Goal: Obtain resource: Download file/media

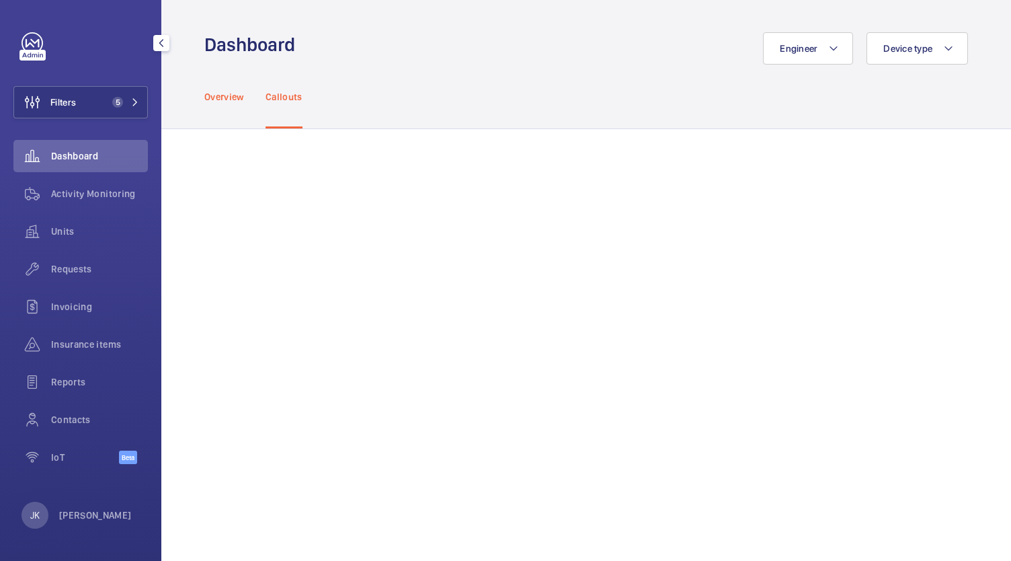
click at [235, 95] on p "Overview" at bounding box center [224, 96] width 40 height 13
click at [69, 241] on div "Units" at bounding box center [80, 231] width 134 height 32
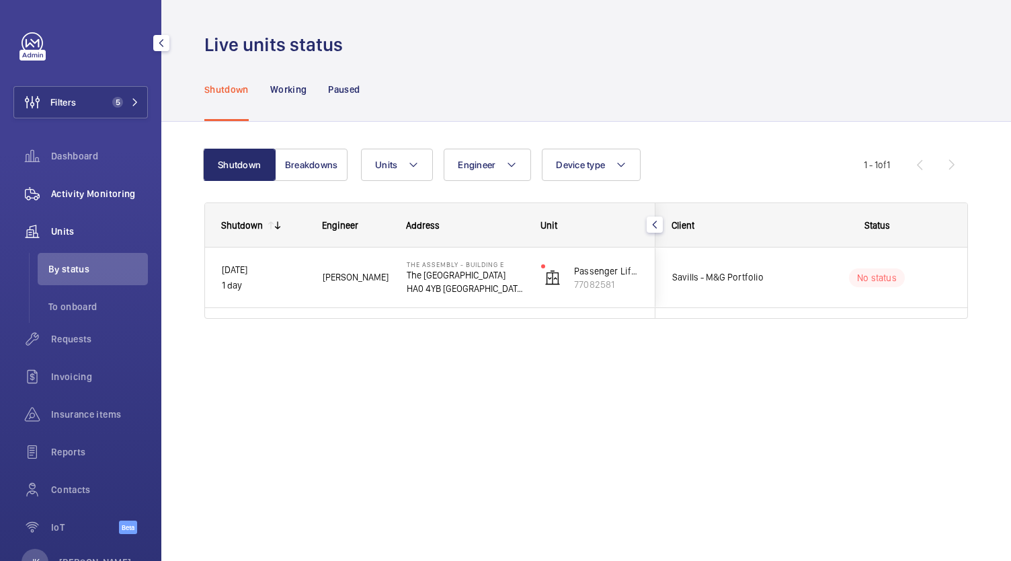
click at [108, 206] on div "Activity Monitoring" at bounding box center [80, 193] width 134 height 32
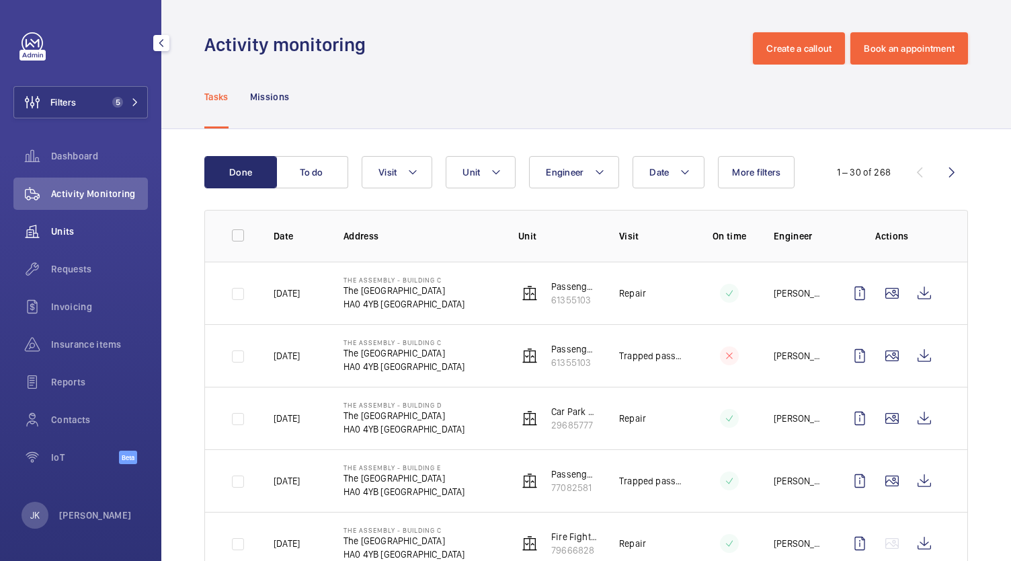
click at [70, 227] on span "Units" at bounding box center [99, 230] width 97 height 13
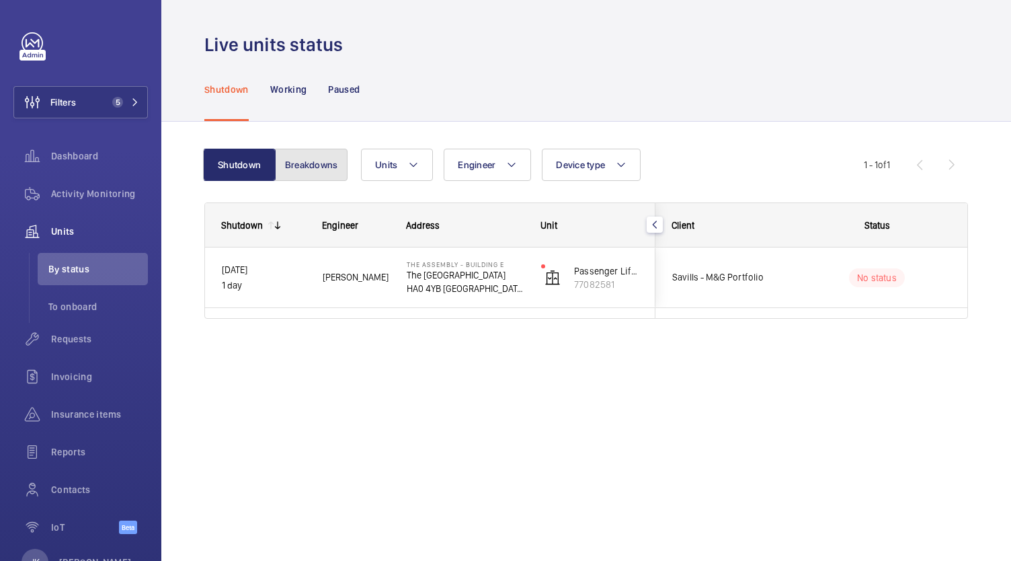
click at [317, 175] on button "Breakdowns" at bounding box center [311, 165] width 73 height 32
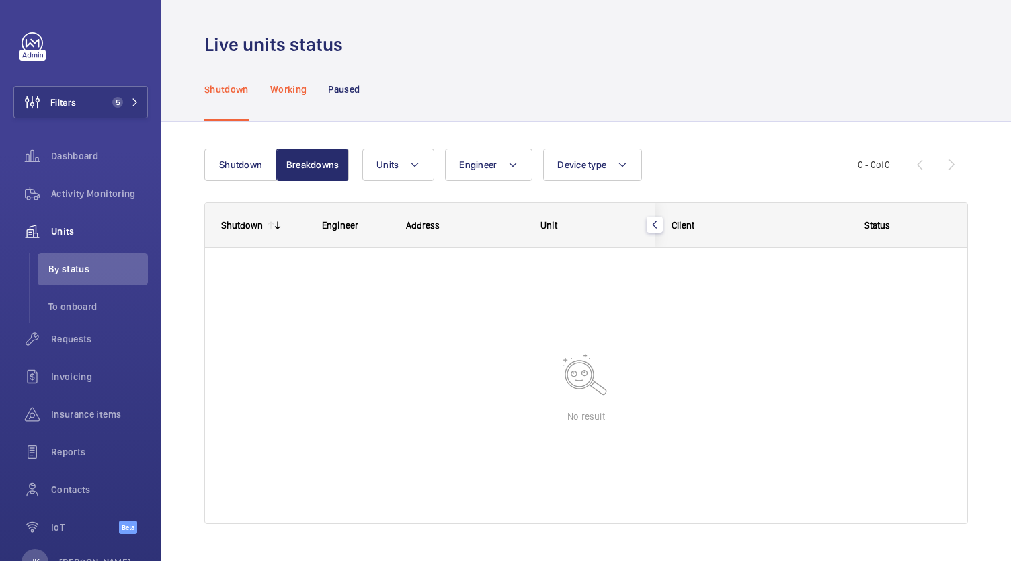
click at [292, 87] on p "Working" at bounding box center [288, 89] width 36 height 13
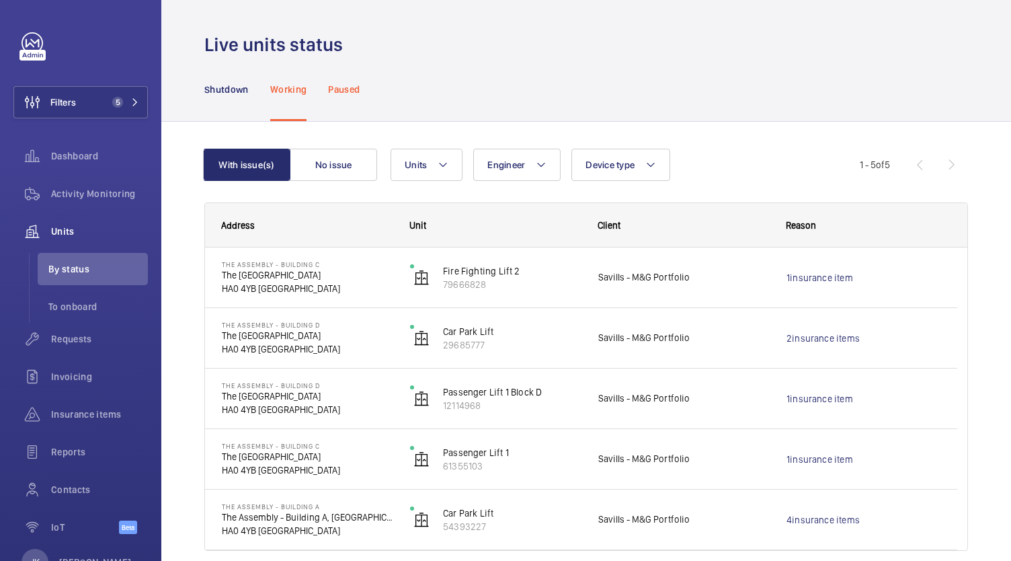
click at [358, 102] on div "Paused" at bounding box center [344, 89] width 32 height 64
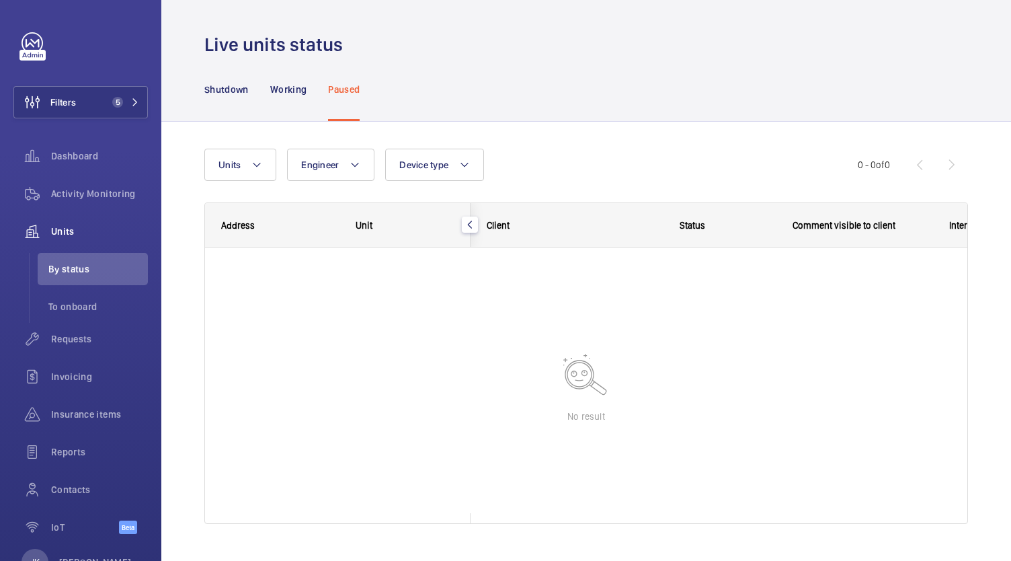
click at [358, 102] on div "Paused" at bounding box center [344, 89] width 32 height 64
click at [293, 99] on div "Working" at bounding box center [288, 89] width 36 height 64
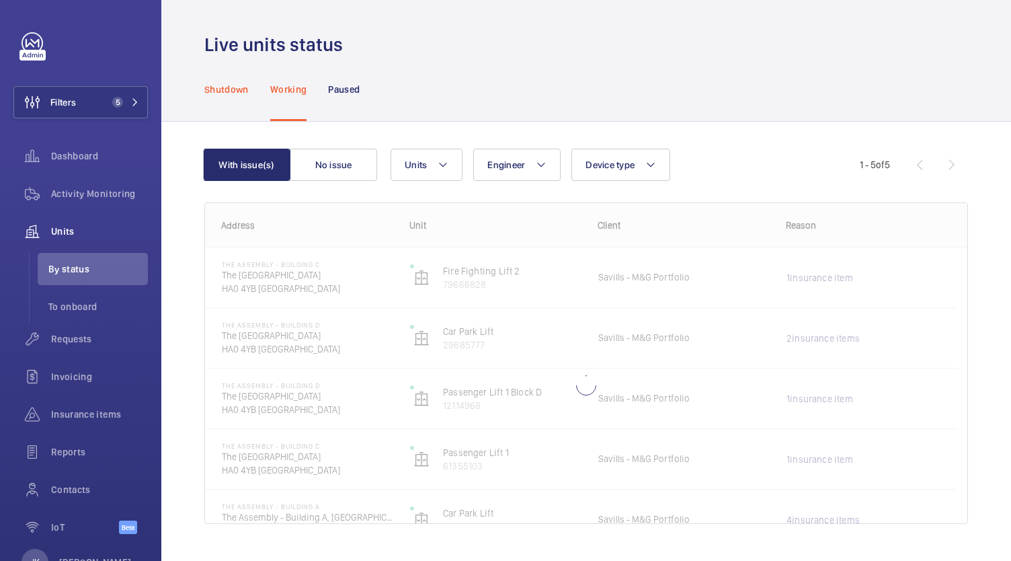
click at [247, 87] on p "Shutdown" at bounding box center [226, 89] width 44 height 13
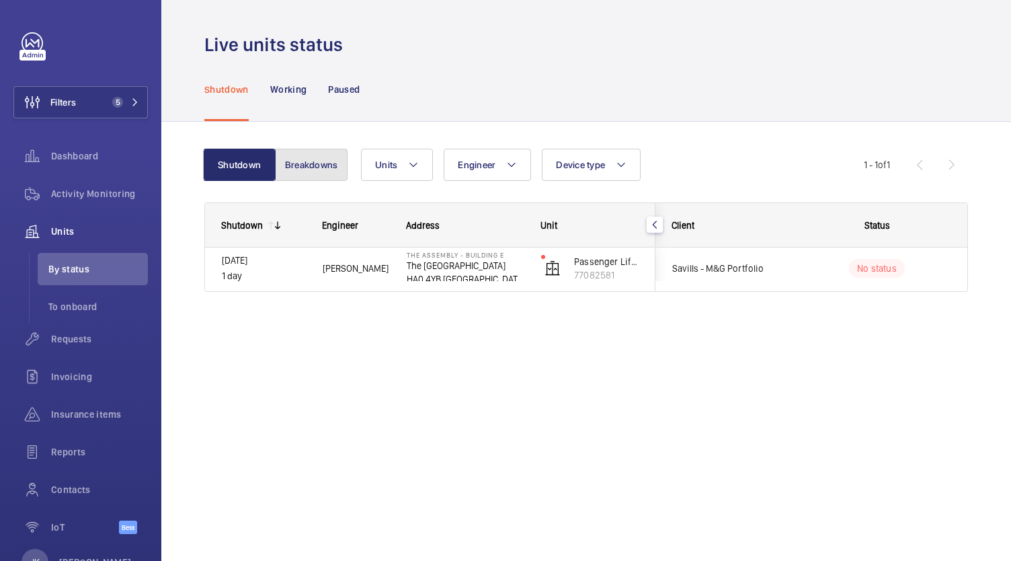
click at [325, 163] on button "Breakdowns" at bounding box center [311, 165] width 73 height 32
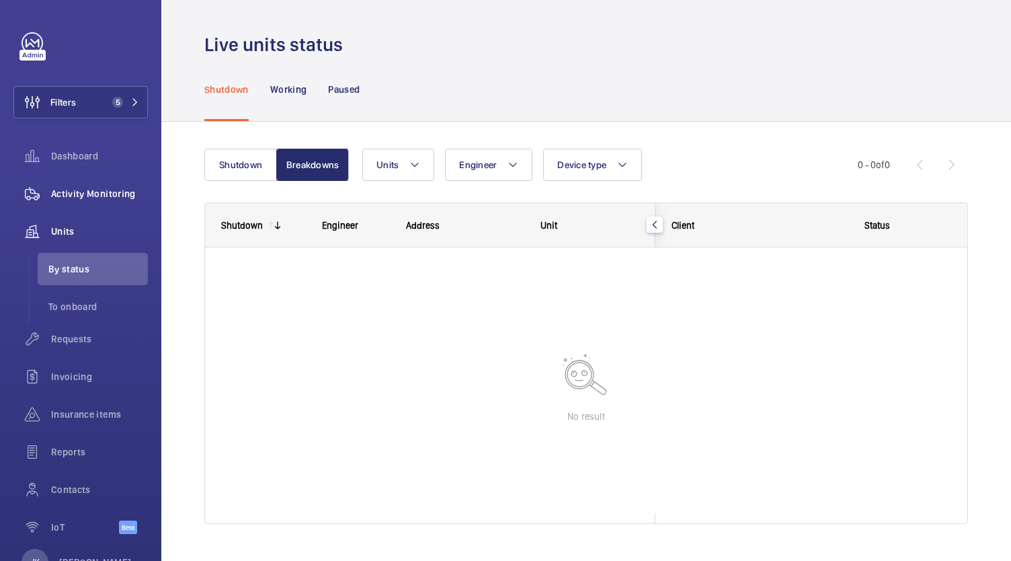
click at [106, 197] on span "Activity Monitoring" at bounding box center [99, 193] width 97 height 13
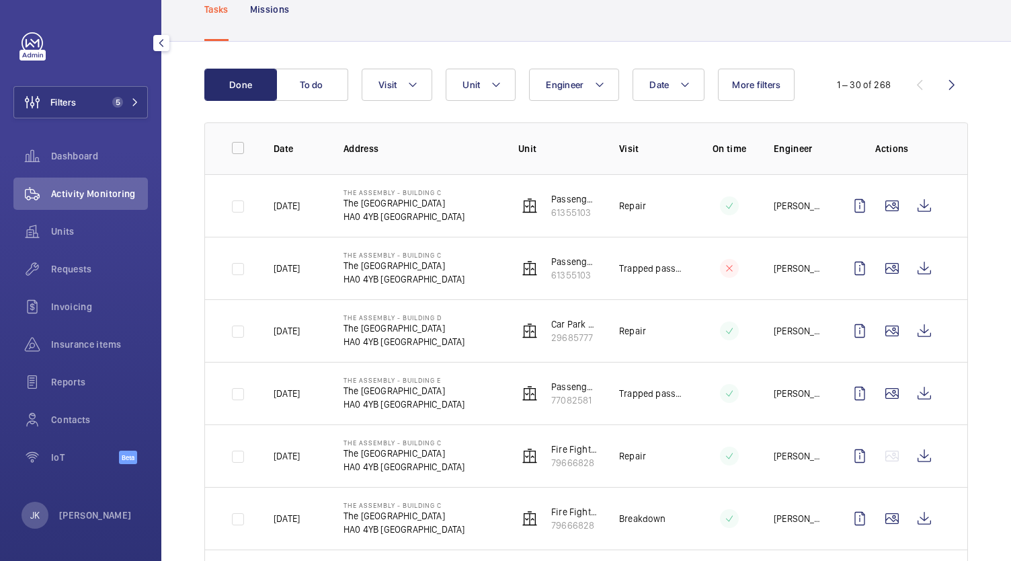
scroll to position [87, 0]
click at [308, 88] on button "To do" at bounding box center [312, 85] width 73 height 32
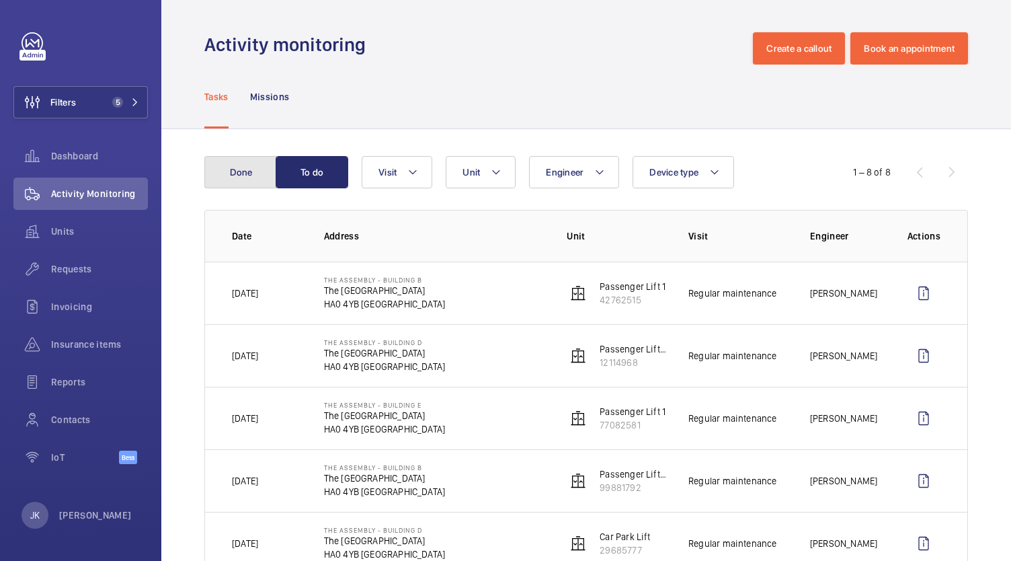
click at [242, 175] on button "Done" at bounding box center [240, 172] width 73 height 32
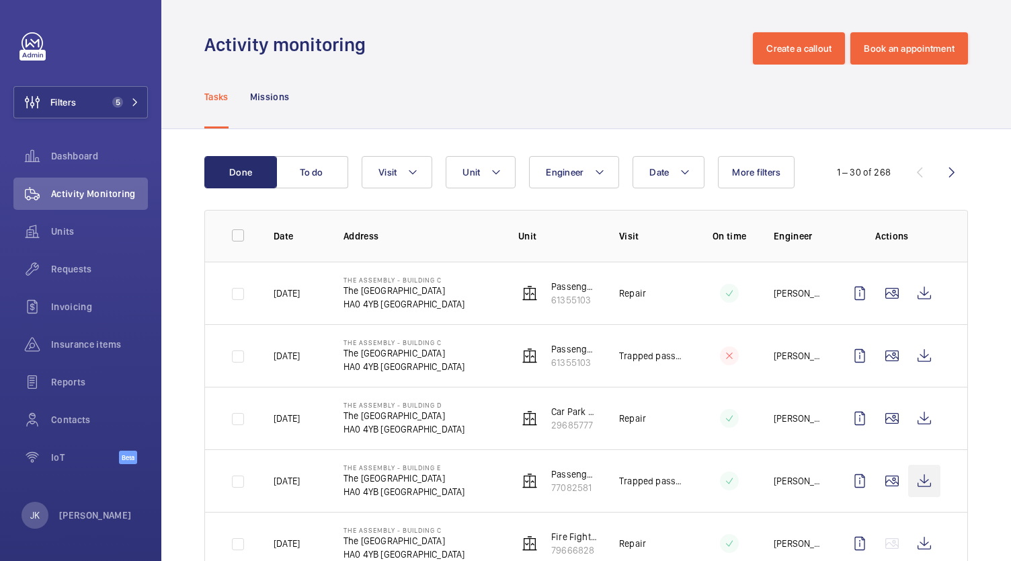
click at [908, 492] on wm-front-icon-button at bounding box center [924, 480] width 32 height 32
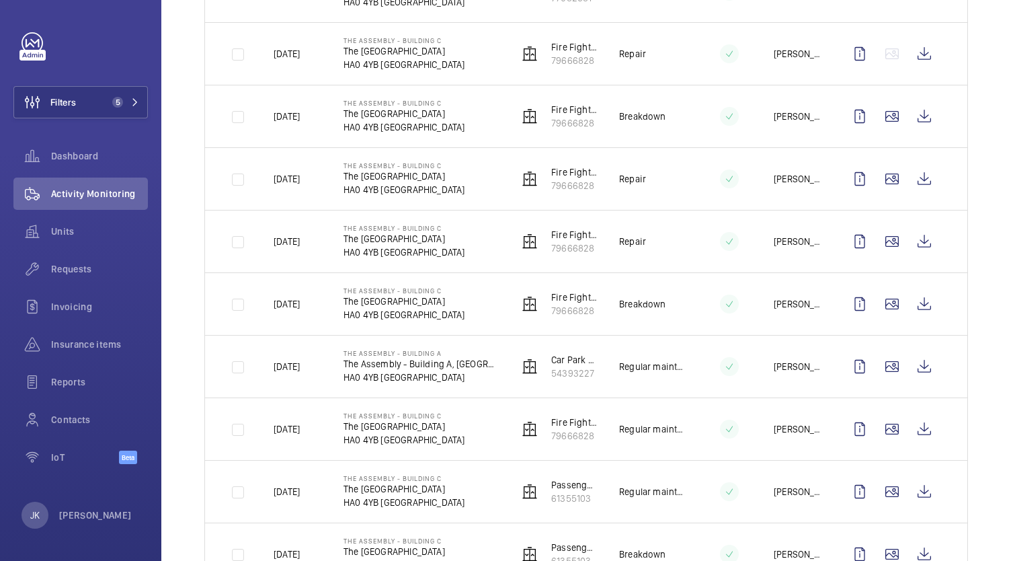
scroll to position [489, 0]
click at [919, 177] on wm-front-icon-button at bounding box center [924, 179] width 32 height 32
click at [918, 243] on wm-front-icon-button at bounding box center [924, 241] width 32 height 32
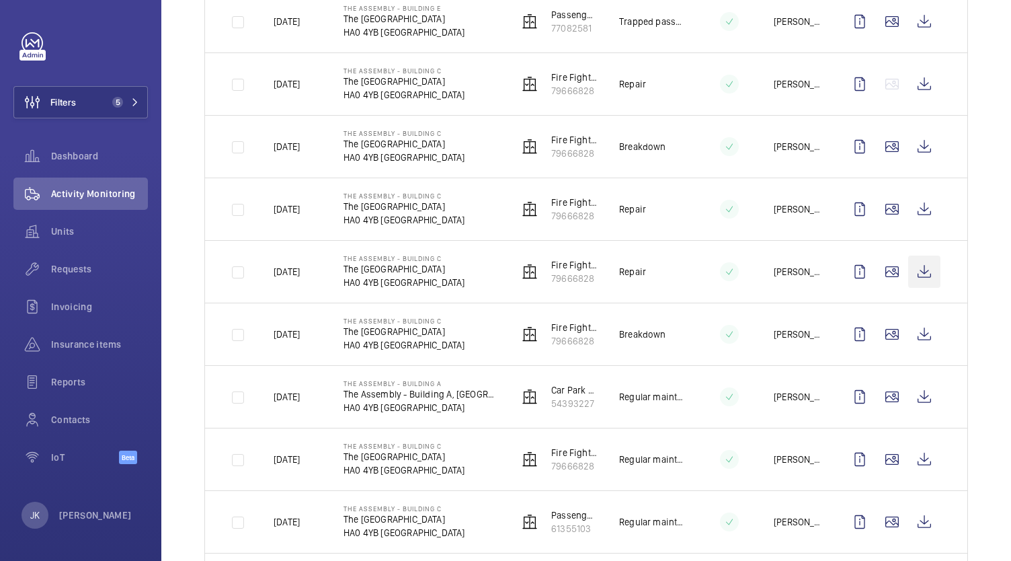
scroll to position [459, 0]
click at [913, 278] on wm-front-icon-button at bounding box center [924, 271] width 32 height 32
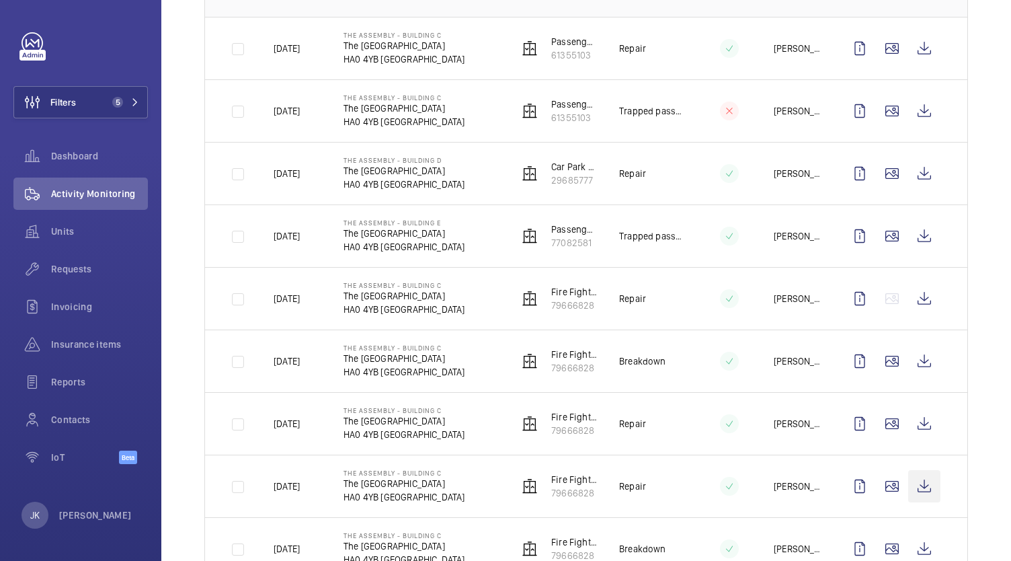
scroll to position [249, 0]
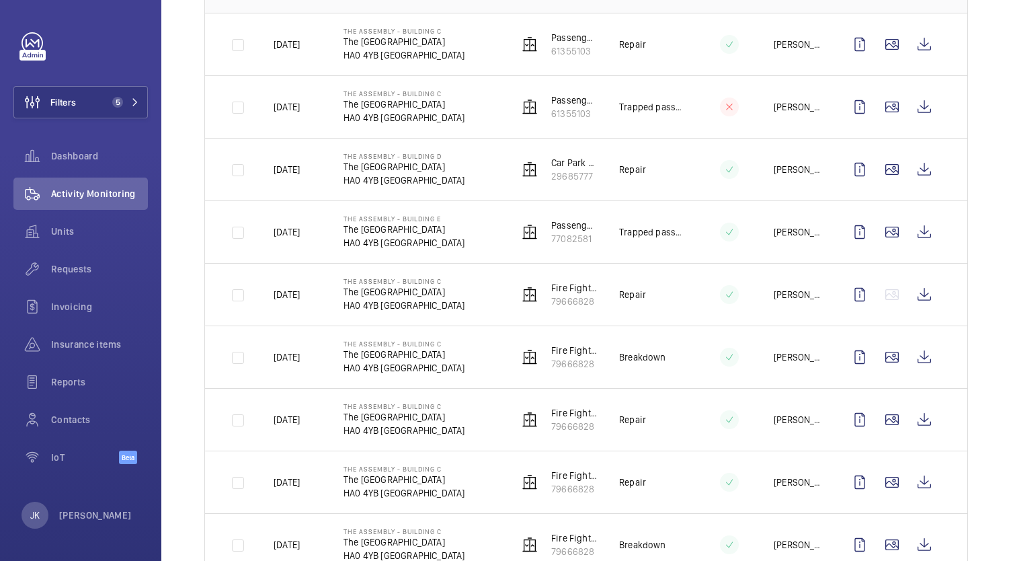
click at [724, 358] on mat-icon at bounding box center [729, 357] width 11 height 16
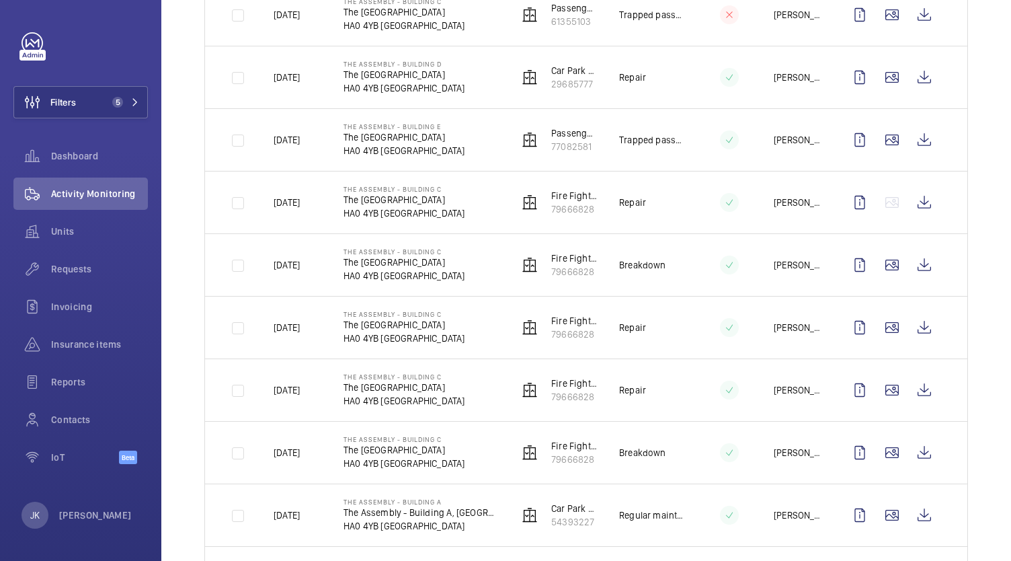
scroll to position [341, 0]
click at [724, 265] on mat-icon at bounding box center [729, 264] width 11 height 16
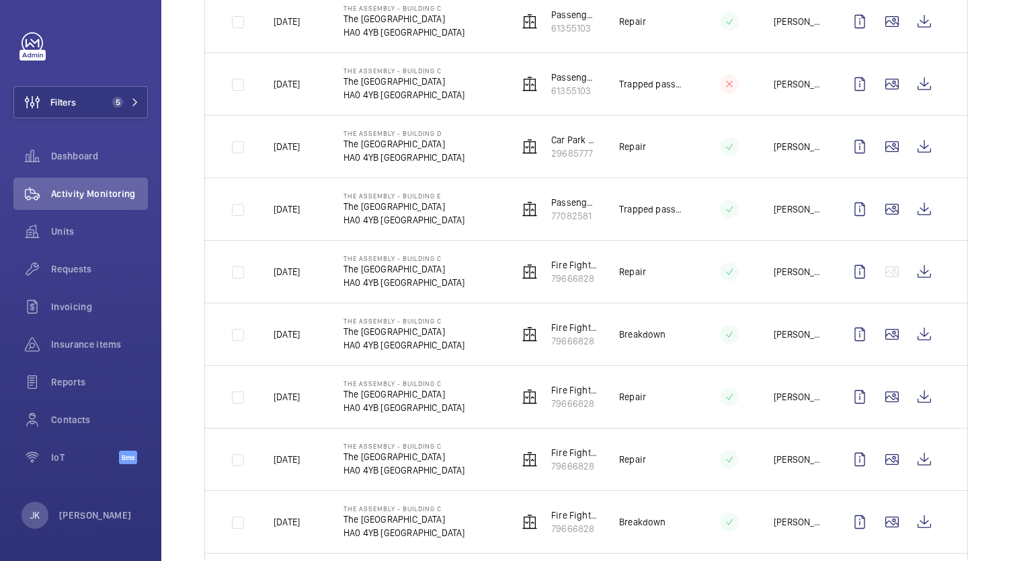
scroll to position [268, 0]
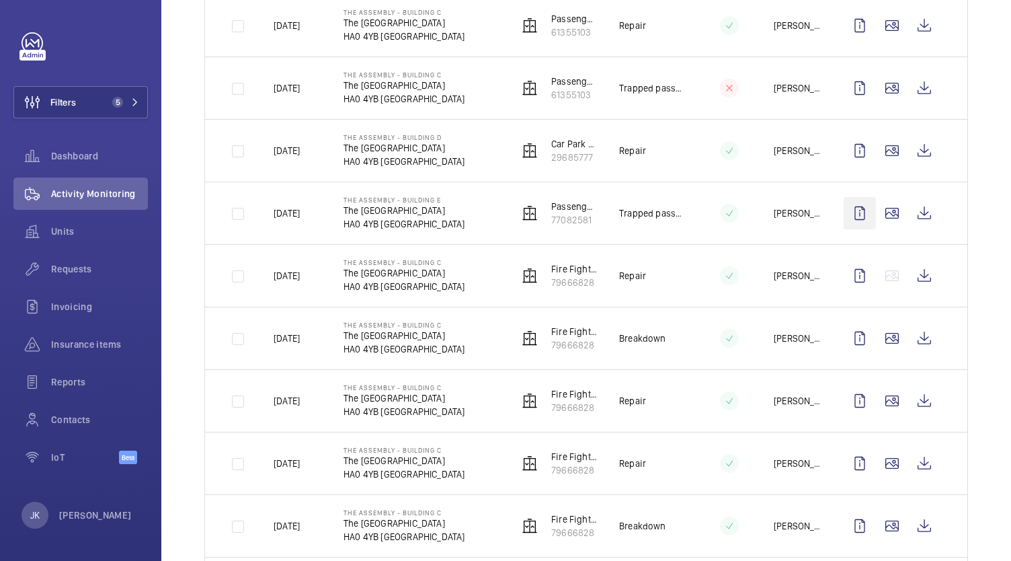
click at [844, 212] on wm-front-icon-button at bounding box center [860, 213] width 32 height 32
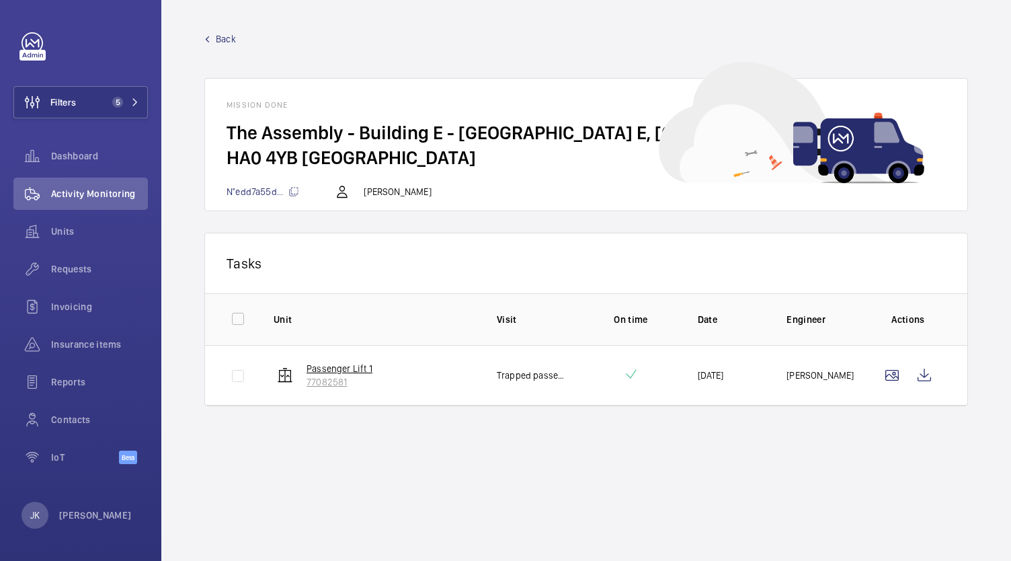
click at [333, 382] on p "77082581" at bounding box center [339, 381] width 66 height 13
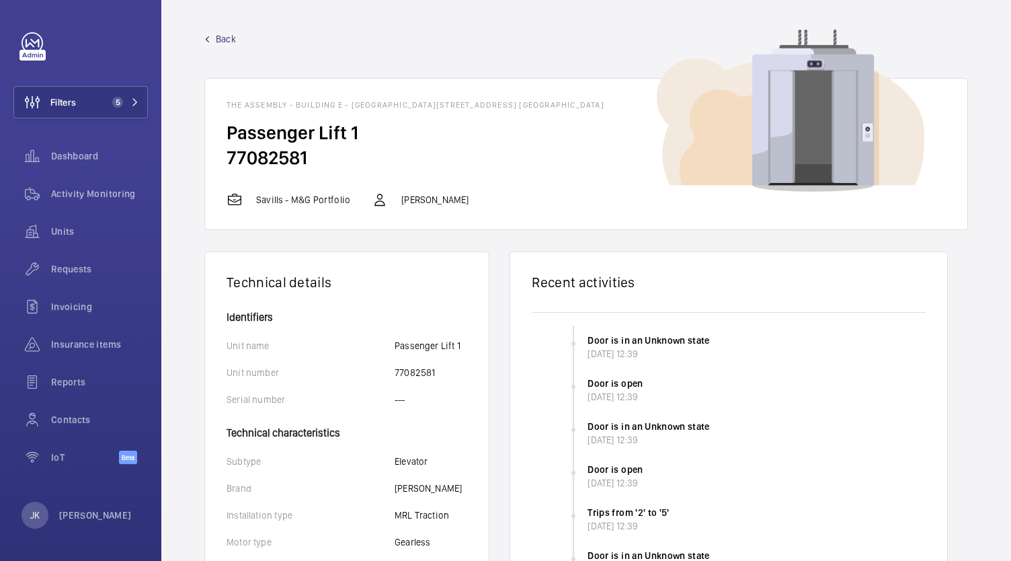
click at [207, 39] on mat-icon at bounding box center [207, 39] width 6 height 6
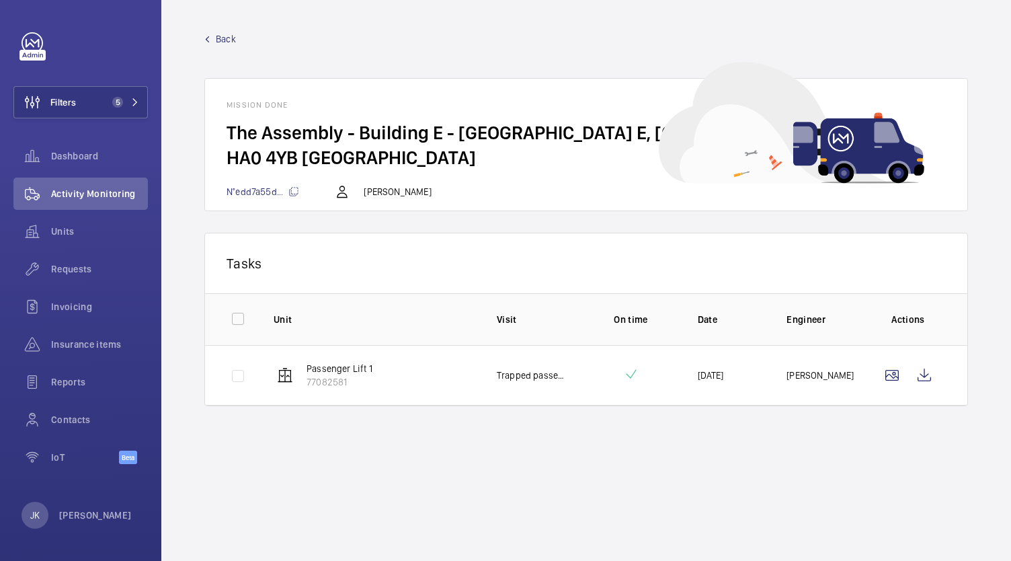
click at [215, 40] on link "Back" at bounding box center [586, 38] width 764 height 13
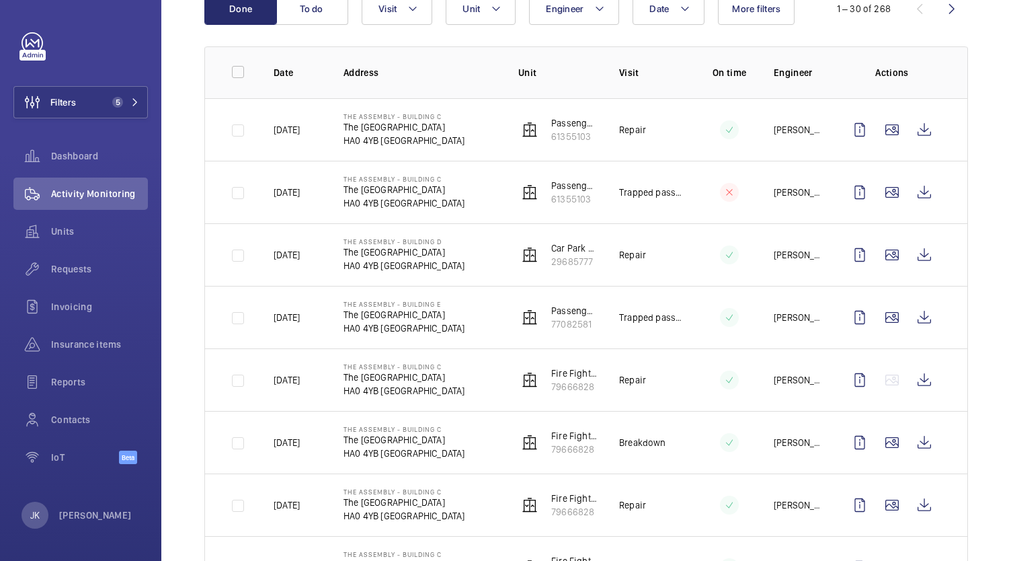
scroll to position [161, 0]
